Goal: Find specific page/section: Find specific page/section

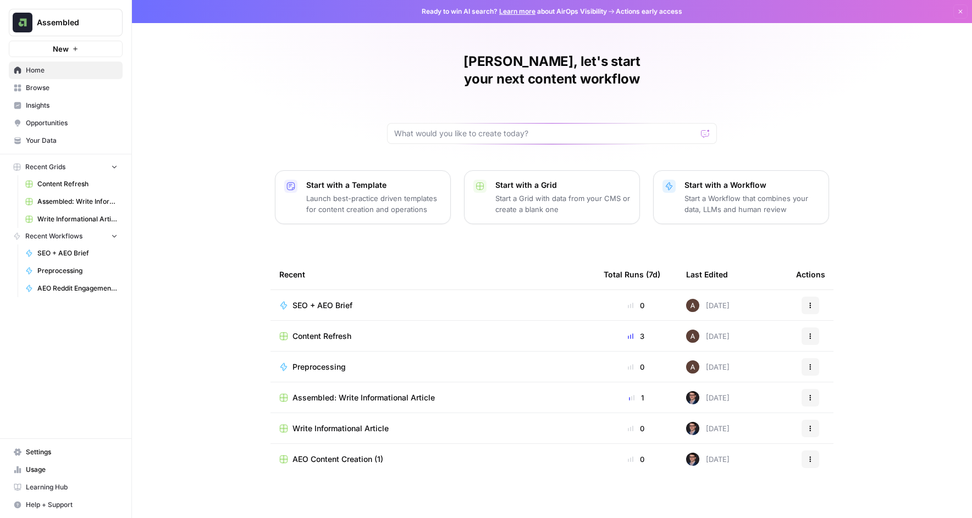
click at [54, 98] on link "Insights" at bounding box center [66, 106] width 114 height 18
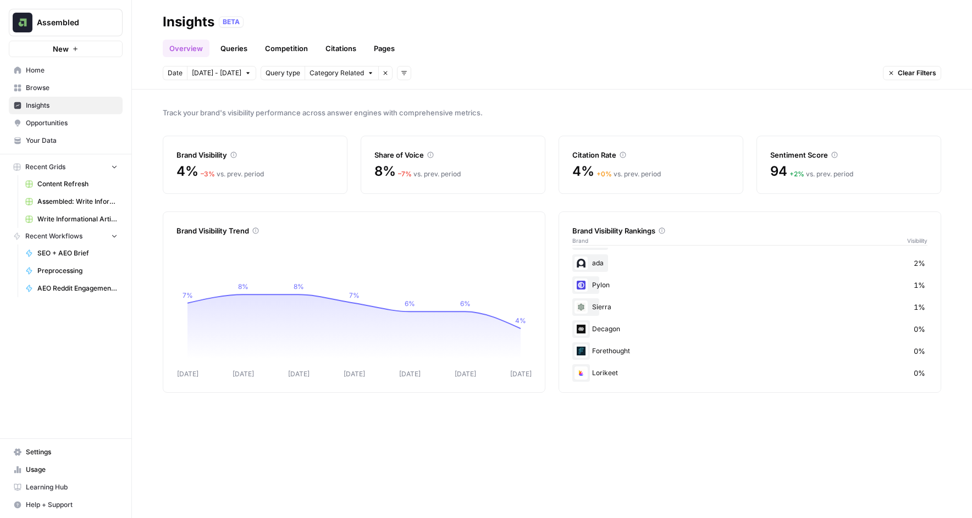
scroll to position [240, 0]
click at [232, 48] on link "Queries" at bounding box center [234, 49] width 40 height 18
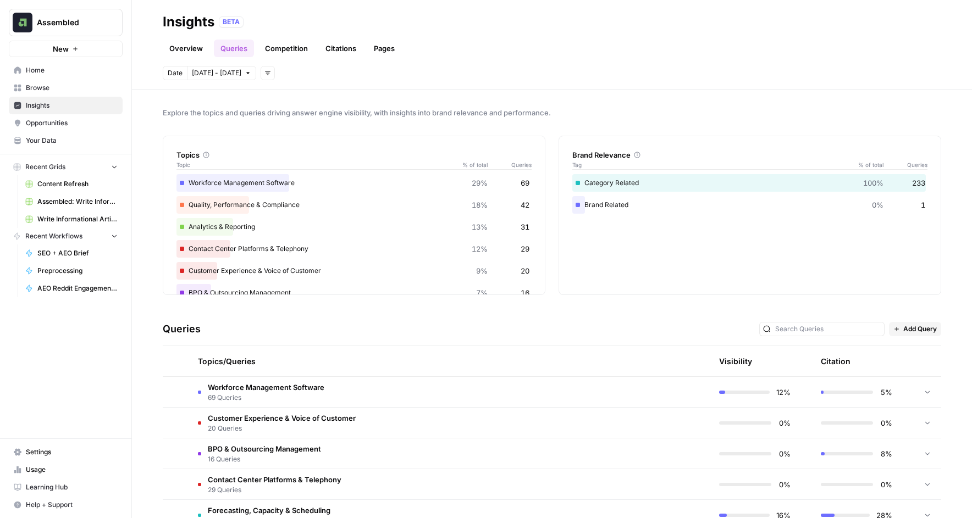
click at [283, 50] on link "Competition" at bounding box center [286, 49] width 56 height 18
